Goal: Find contact information: Obtain details needed to contact an individual or organization

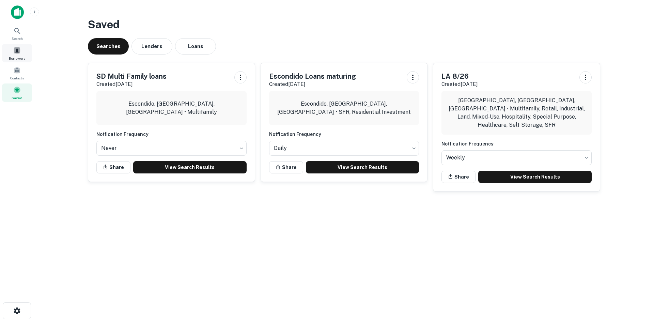
click at [16, 50] on span at bounding box center [16, 50] width 7 height 7
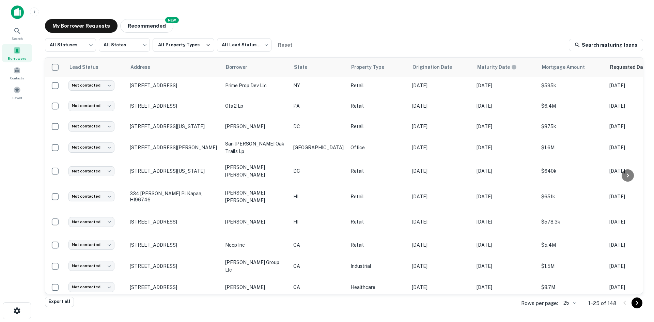
scroll to position [318, 0]
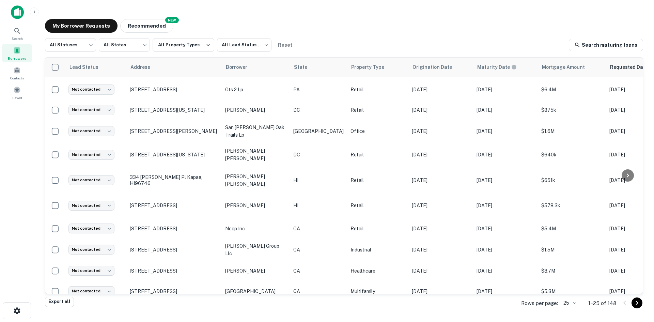
click at [637, 303] on icon "Go to next page" at bounding box center [637, 303] width 2 height 4
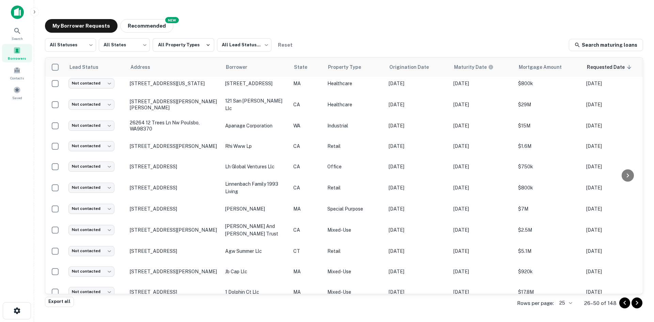
scroll to position [302, 0]
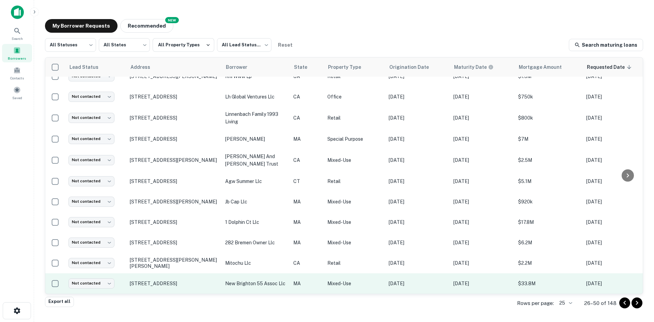
click at [272, 279] on p "new brighton 55 assoc llc" at bounding box center [255, 282] width 61 height 7
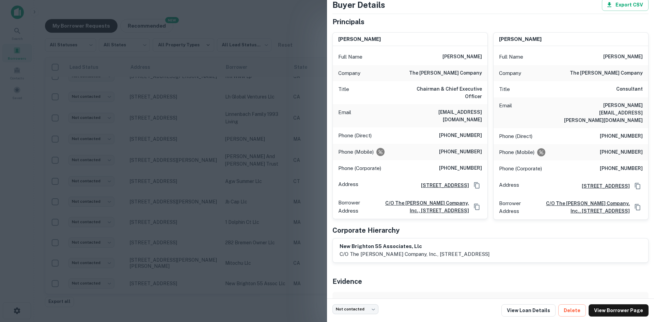
scroll to position [38, 0]
click at [540, 310] on link "View Loan Details" at bounding box center [528, 310] width 54 height 12
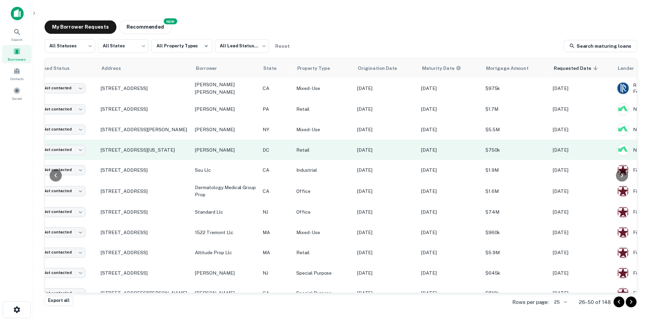
scroll to position [0, 28]
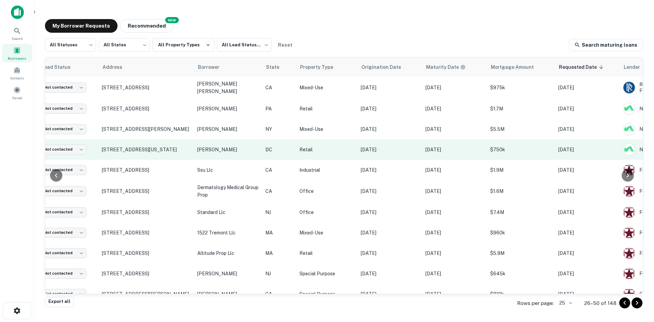
click at [342, 148] on p "Retail" at bounding box center [326, 149] width 54 height 7
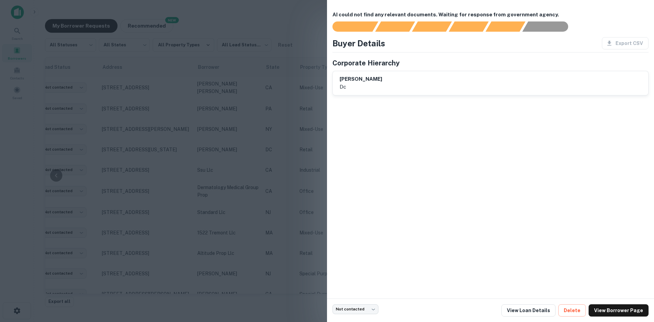
click at [293, 142] on div at bounding box center [327, 161] width 654 height 322
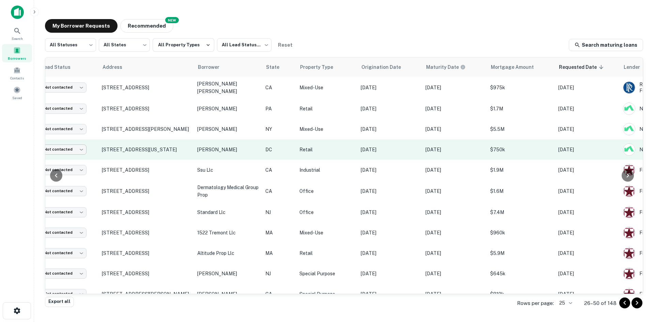
click at [83, 147] on body "Search Borrowers Contacts Saved My Borrower Requests NEW Recommended All Status…" at bounding box center [327, 161] width 654 height 322
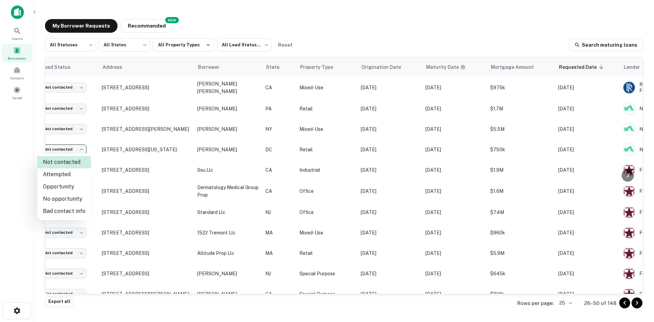
click at [69, 197] on li "No opportunity" at bounding box center [63, 199] width 53 height 12
type input "**********"
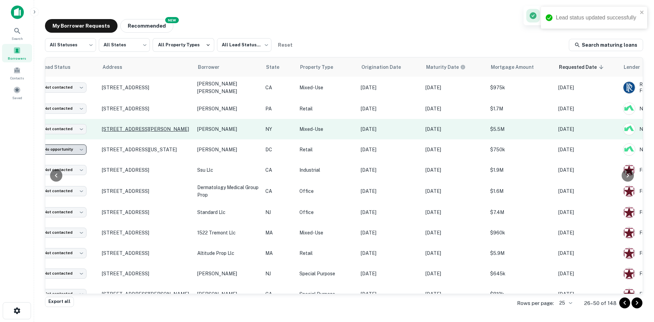
click at [163, 132] on p "1011 Richmond Rd Staten Island, NY10304" at bounding box center [146, 129] width 89 height 6
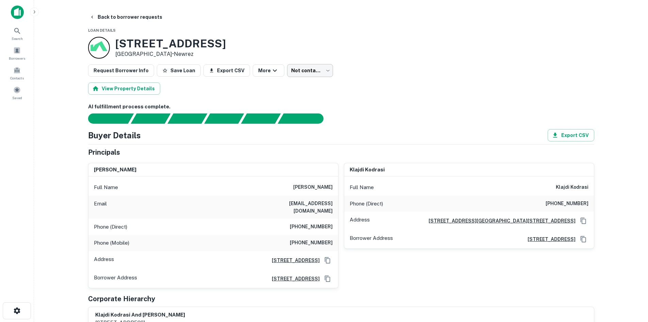
click at [320, 71] on body "Search Borrowers Contacts Saved Back to borrower requests Loan Details 1011 Ric…" at bounding box center [324, 161] width 648 height 322
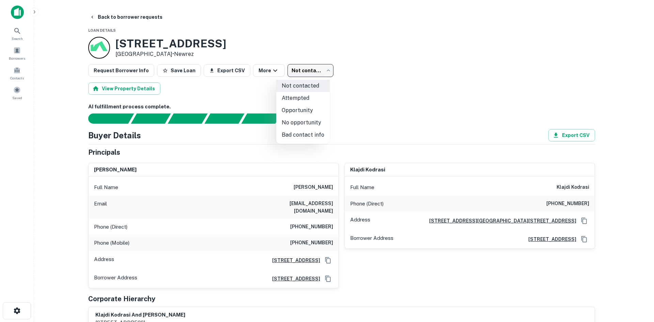
click at [308, 123] on li "No opportunity" at bounding box center [302, 122] width 53 height 12
type input "**********"
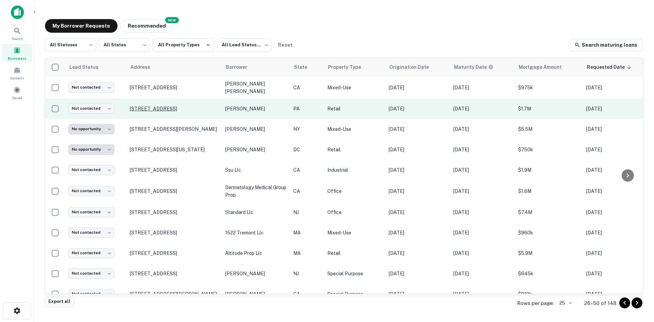
click at [175, 108] on p "39 N 3rd St Philadelphia, PA19106" at bounding box center [174, 109] width 89 height 6
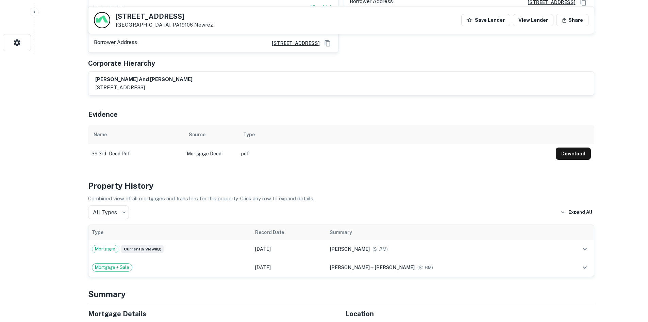
scroll to position [268, 0]
click at [584, 148] on button "Download" at bounding box center [573, 154] width 35 height 12
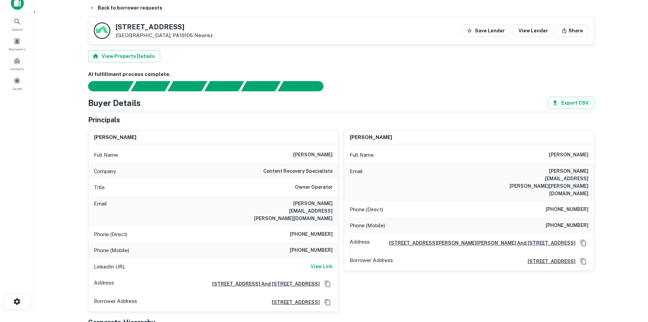
scroll to position [4, 0]
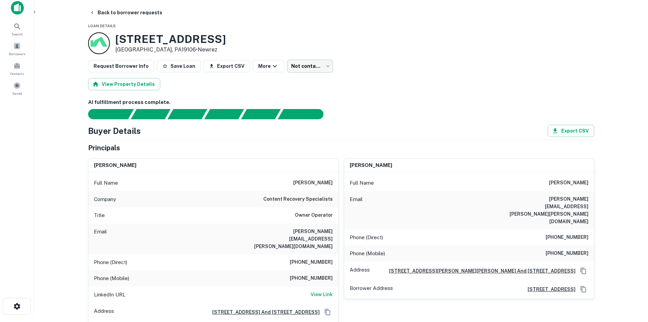
click at [310, 65] on body "Search Borrowers Contacts Saved Back to borrower requests Loan Details 39 N 3RD…" at bounding box center [324, 157] width 648 height 322
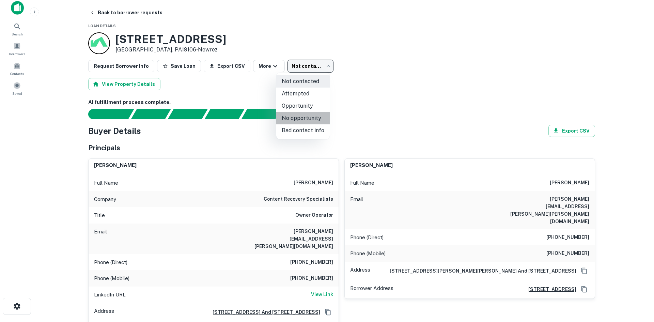
click at [309, 120] on li "No opportunity" at bounding box center [302, 118] width 53 height 12
type input "**********"
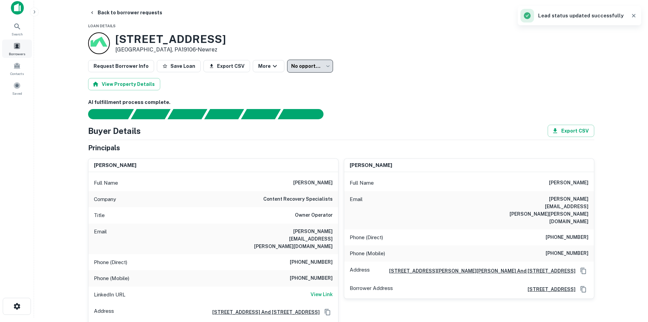
click at [19, 52] on span "Borrowers" at bounding box center [17, 53] width 16 height 5
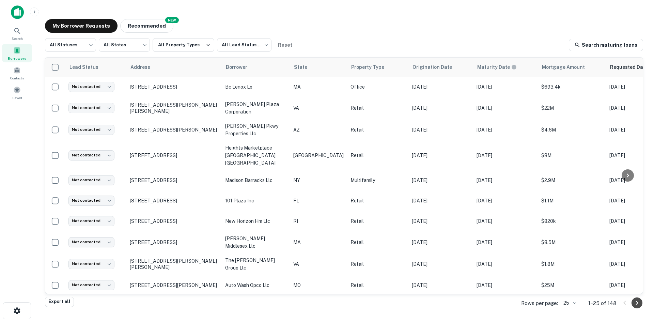
click at [634, 303] on icon "Go to next page" at bounding box center [636, 303] width 8 height 8
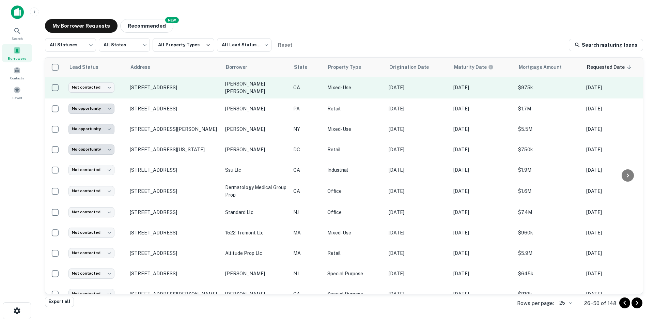
click at [231, 86] on p "[PERSON_NAME] [PERSON_NAME]" at bounding box center [255, 87] width 61 height 15
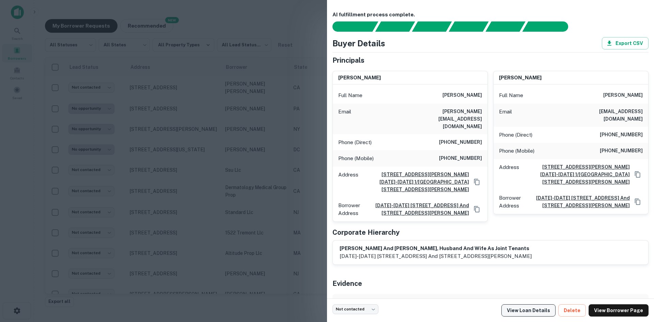
click at [541, 310] on link "View Loan Details" at bounding box center [528, 310] width 54 height 12
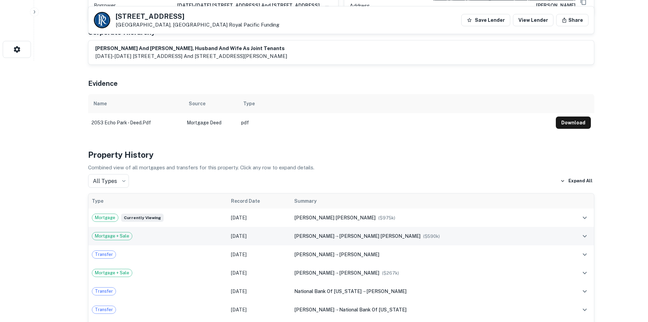
scroll to position [261, 0]
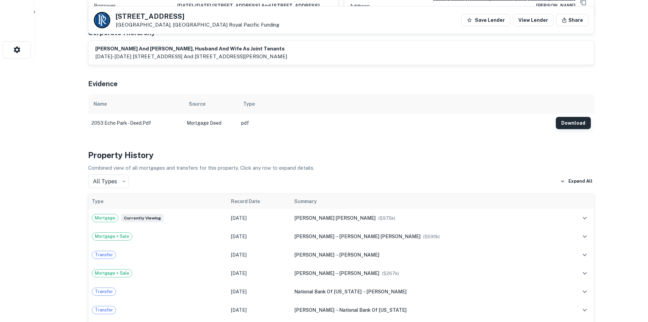
click at [578, 117] on button "Download" at bounding box center [573, 123] width 35 height 12
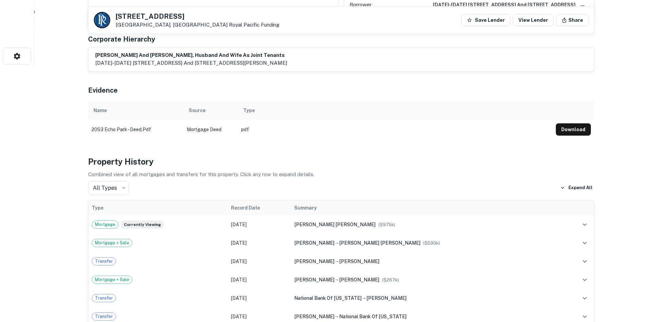
scroll to position [0, 0]
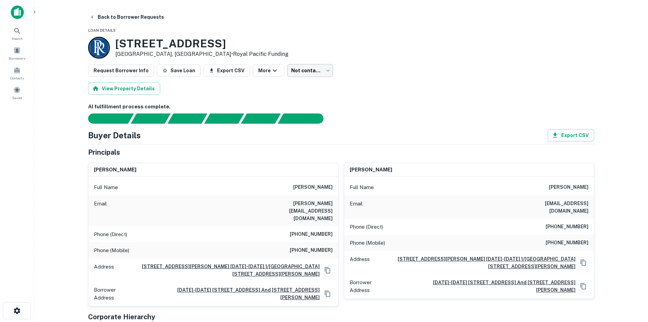
click at [316, 73] on body "Search Borrowers Contacts Saved Back to Borrower Requests Loan Details [STREET_…" at bounding box center [324, 161] width 648 height 322
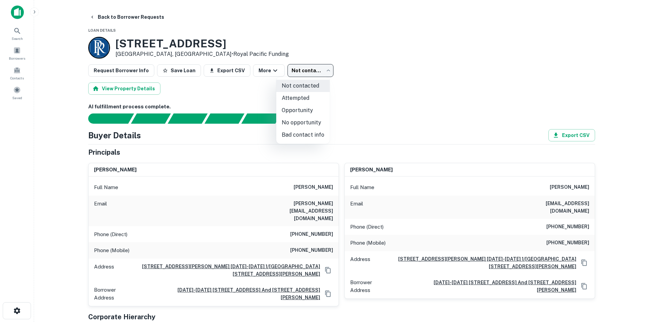
click at [308, 121] on li "No opportunity" at bounding box center [302, 122] width 53 height 12
type input "**********"
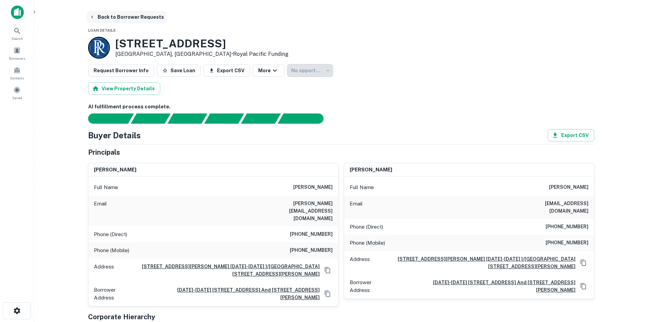
click at [95, 12] on button "Back to Borrower Requests" at bounding box center [127, 17] width 80 height 12
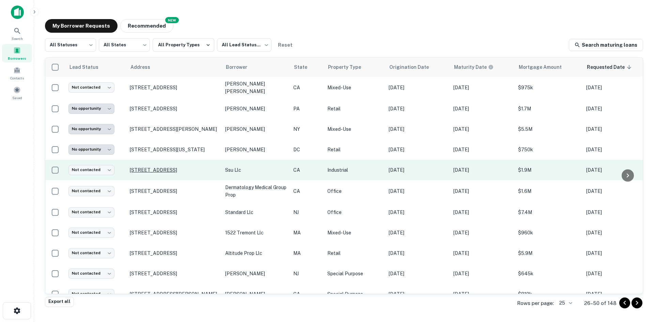
click at [197, 169] on p "11698 Warm Springs Rd Riverside, CA92505" at bounding box center [174, 170] width 89 height 6
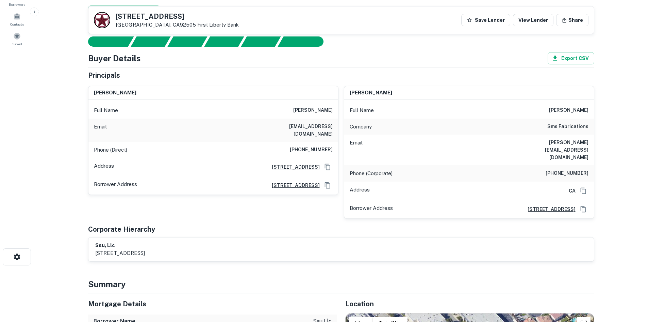
scroll to position [53, 0]
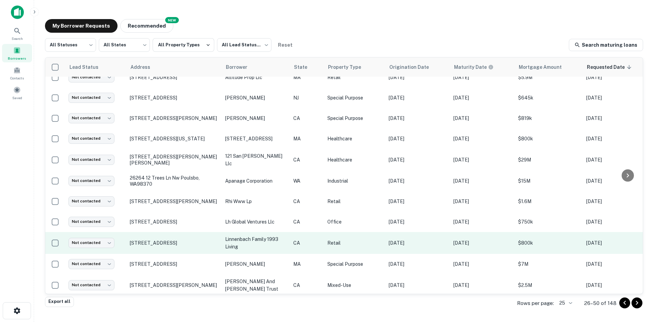
scroll to position [177, 0]
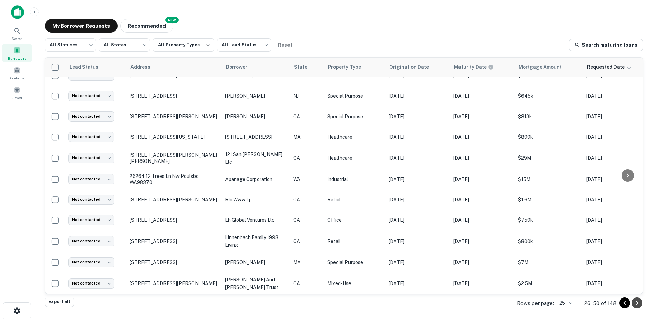
click at [638, 304] on icon "Go to next page" at bounding box center [636, 303] width 8 height 8
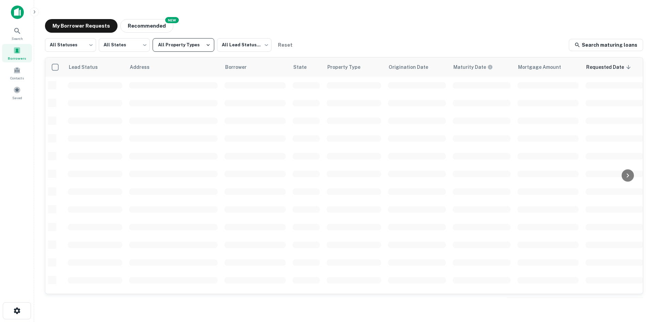
click at [197, 48] on button "All Property Types" at bounding box center [184, 45] width 62 height 14
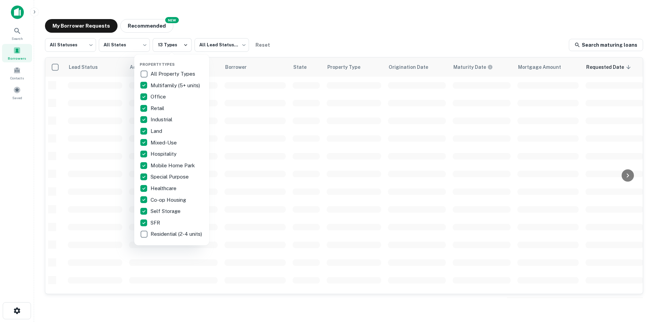
click at [223, 221] on div at bounding box center [327, 161] width 654 height 322
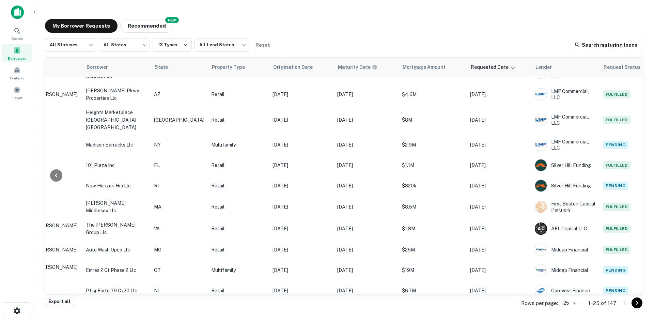
scroll to position [35, 139]
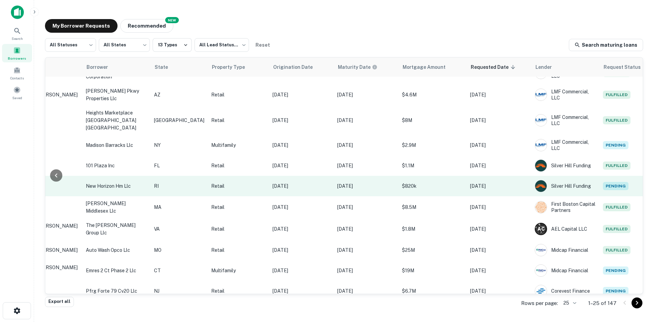
click at [169, 181] on td "RI" at bounding box center [178, 186] width 57 height 20
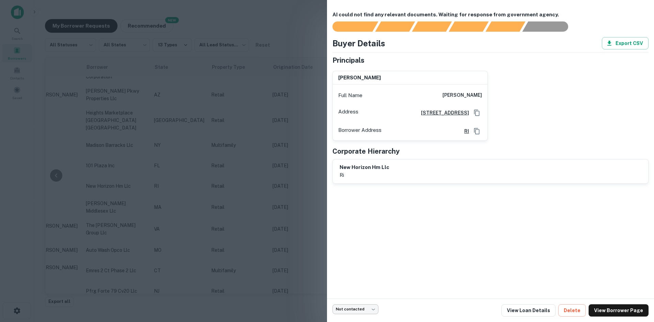
click at [361, 309] on body "Search Borrowers Contacts Saved My Borrower Requests NEW Recommended All Status…" at bounding box center [327, 161] width 654 height 322
drag, startPoint x: 361, startPoint y: 309, endPoint x: 362, endPoint y: 292, distance: 17.1
click at [362, 292] on ul "Not contacted Attempted Opportunity No opportunity Bad contact info" at bounding box center [355, 283] width 53 height 67
click at [365, 295] on li "No opportunity" at bounding box center [355, 295] width 53 height 12
click at [273, 237] on div at bounding box center [327, 161] width 654 height 322
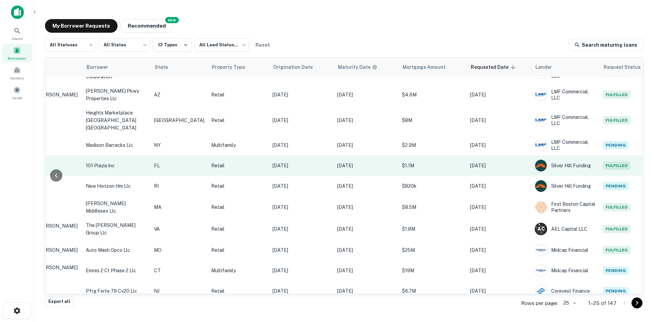
click at [402, 162] on p "$1.1M" at bounding box center [432, 165] width 61 height 7
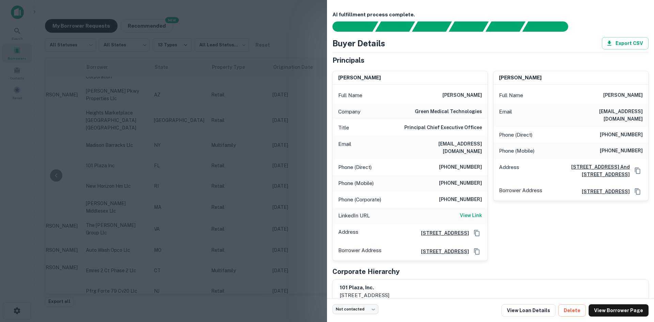
scroll to position [15, 0]
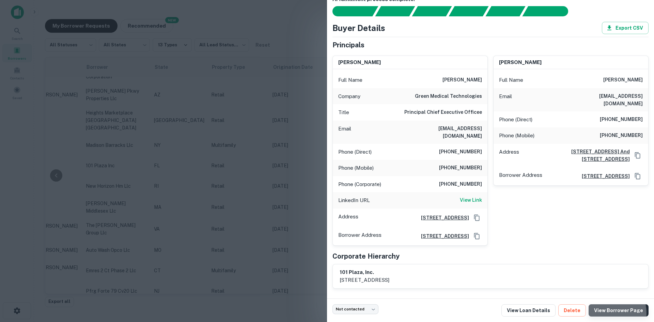
click at [607, 313] on link "View Borrower Page" at bounding box center [618, 310] width 60 height 12
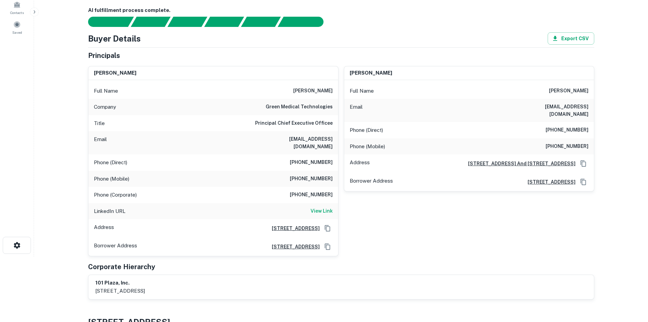
scroll to position [65, 0]
drag, startPoint x: 282, startPoint y: 139, endPoint x: 336, endPoint y: 145, distance: 54.4
click at [336, 145] on div "Email taiterville@yahoo.com" at bounding box center [214, 142] width 250 height 23
copy h6 "taiterville@yahoo.com"
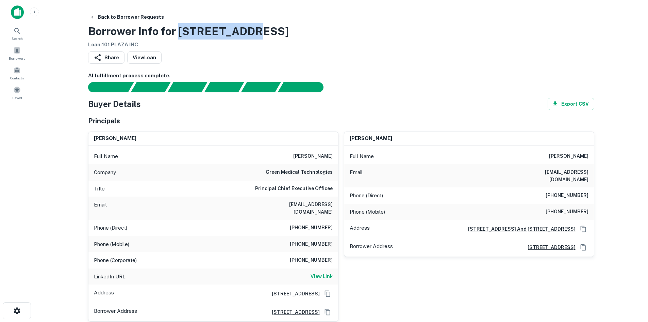
drag, startPoint x: 180, startPoint y: 32, endPoint x: 247, endPoint y: 30, distance: 67.8
click at [247, 30] on div "Back to Borrower Requests Borrower Info for 101 Broad St Loan : 101 PLAZA INC" at bounding box center [341, 30] width 507 height 38
copy h3 "101 Broad St"
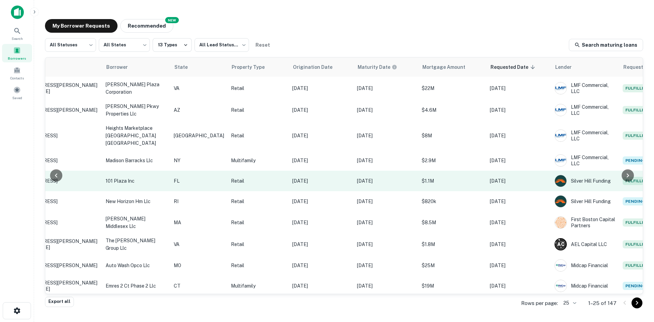
scroll to position [20, 0]
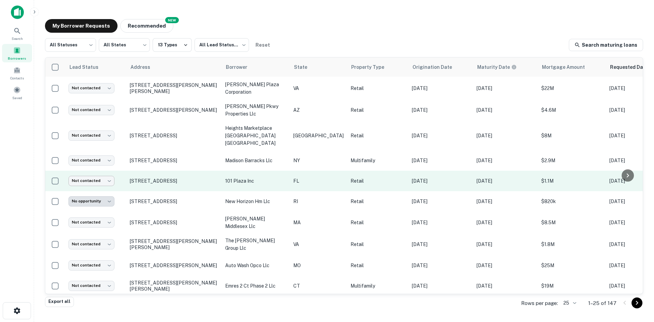
click at [107, 173] on body "Search Borrowers Contacts Saved My Borrower Requests NEW Recommended All Status…" at bounding box center [327, 161] width 654 height 322
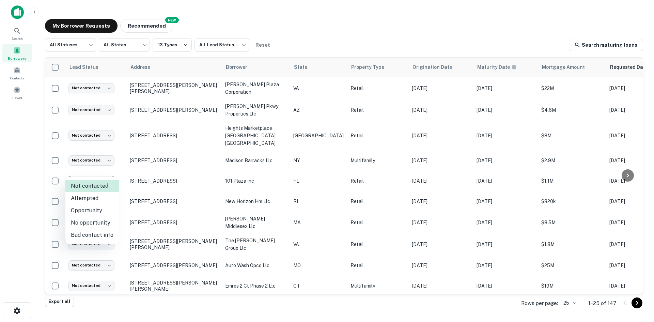
click at [98, 199] on li "Attempted" at bounding box center [91, 198] width 53 height 12
type input "*********"
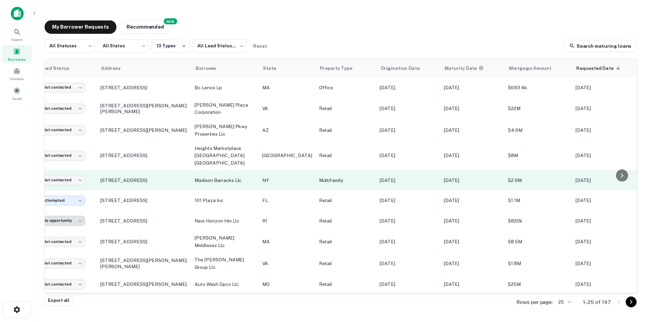
scroll to position [0, 1]
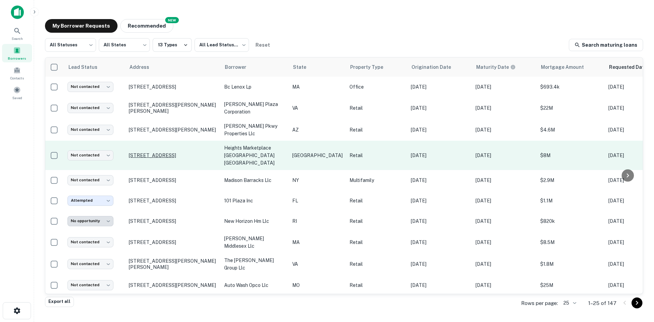
click at [212, 152] on p "[STREET_ADDRESS]" at bounding box center [173, 155] width 89 height 6
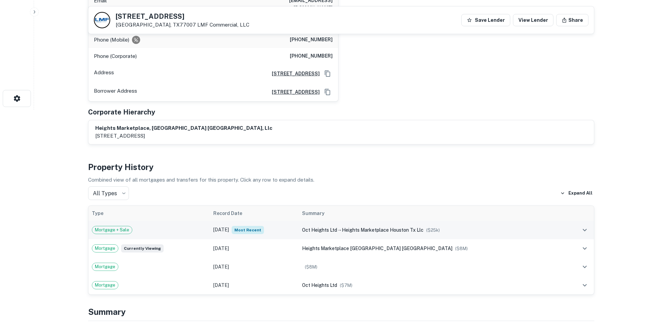
scroll to position [212, 0]
click at [278, 227] on td "Jun 17, 2021 Most Recent" at bounding box center [254, 230] width 89 height 18
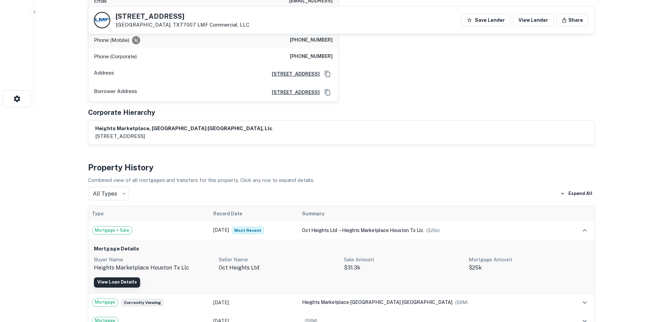
click at [135, 277] on link "View Loan Details" at bounding box center [117, 282] width 46 height 10
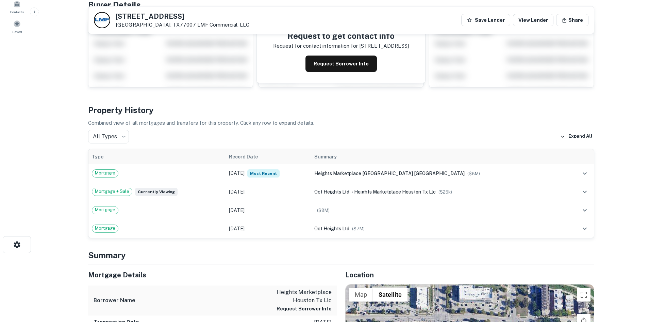
scroll to position [63, 0]
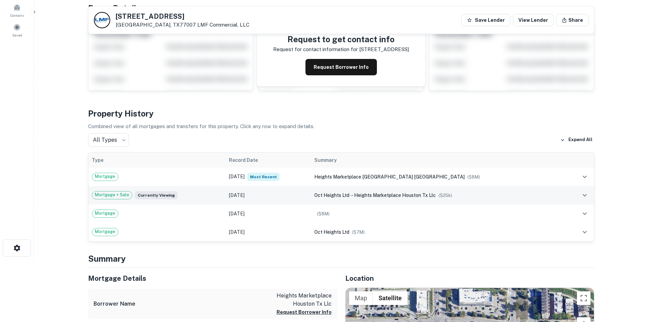
click at [288, 196] on td "[DATE]" at bounding box center [268, 195] width 85 height 18
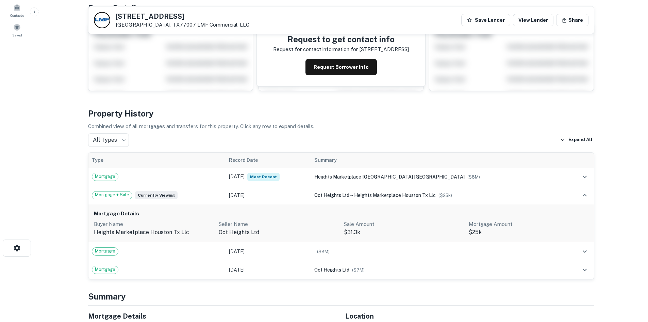
click at [258, 232] on p "oct heights ltd" at bounding box center [279, 232] width 120 height 8
click at [229, 234] on p "oct heights ltd" at bounding box center [279, 232] width 120 height 8
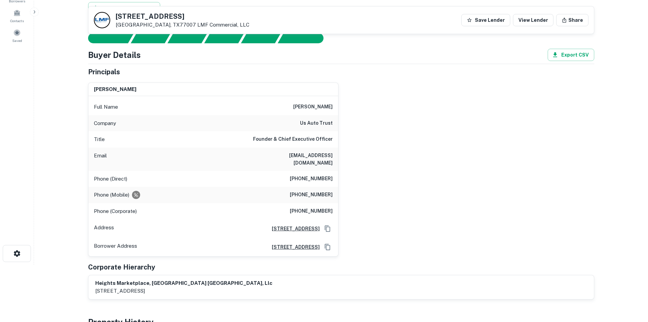
scroll to position [51, 0]
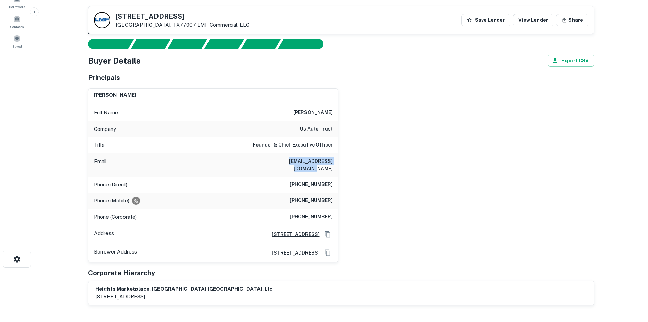
drag, startPoint x: 270, startPoint y: 160, endPoint x: 337, endPoint y: 166, distance: 68.1
click at [337, 166] on div "Email [EMAIL_ADDRESS][DOMAIN_NAME]" at bounding box center [214, 164] width 250 height 23
copy h6 "[EMAIL_ADDRESS][DOMAIN_NAME]"
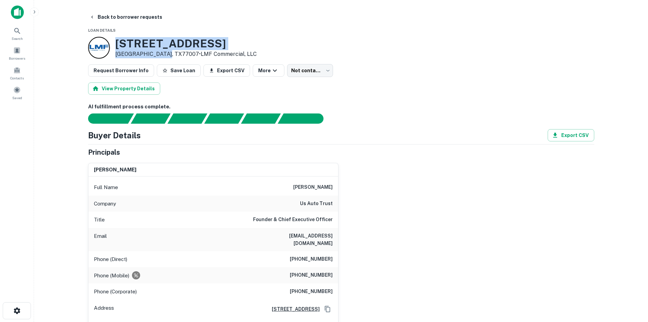
drag, startPoint x: 113, startPoint y: 40, endPoint x: 164, endPoint y: 56, distance: 53.5
click at [164, 56] on div "[STREET_ADDRESS] • LMF Commercial, LLC" at bounding box center [172, 48] width 169 height 22
copy div "[STREET_ADDRESS]"
